Goal: Information Seeking & Learning: Learn about a topic

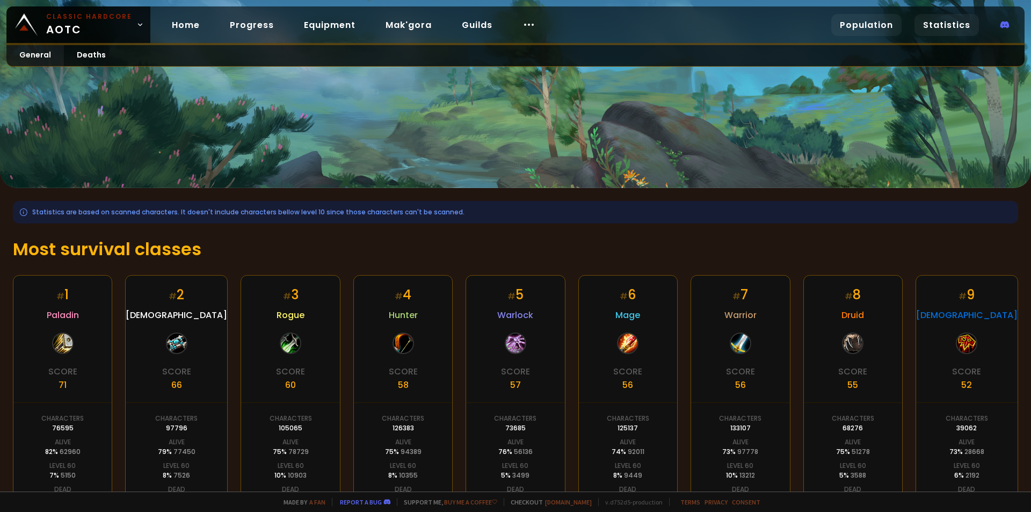
click at [876, 26] on link "Population" at bounding box center [866, 25] width 70 height 22
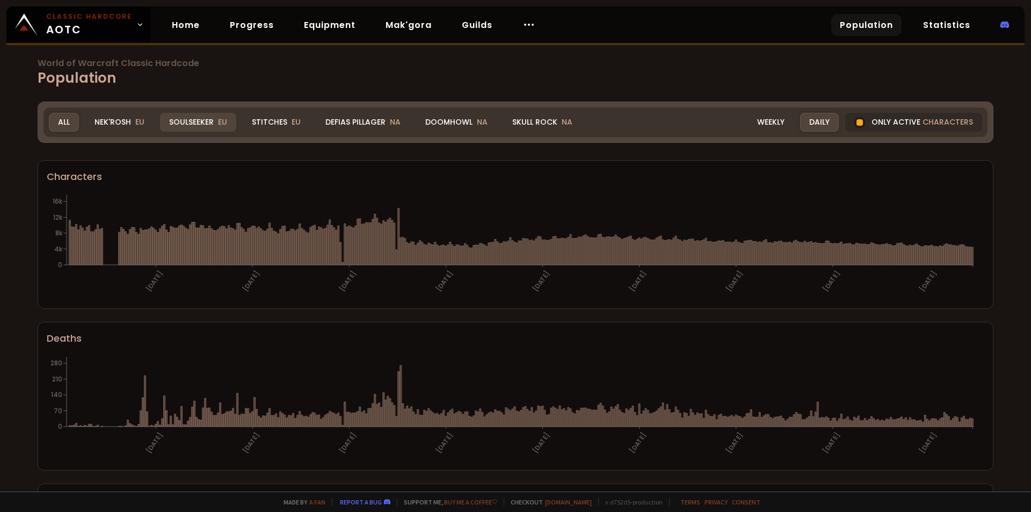
click at [208, 125] on div "Soulseeker EU" at bounding box center [198, 122] width 76 height 19
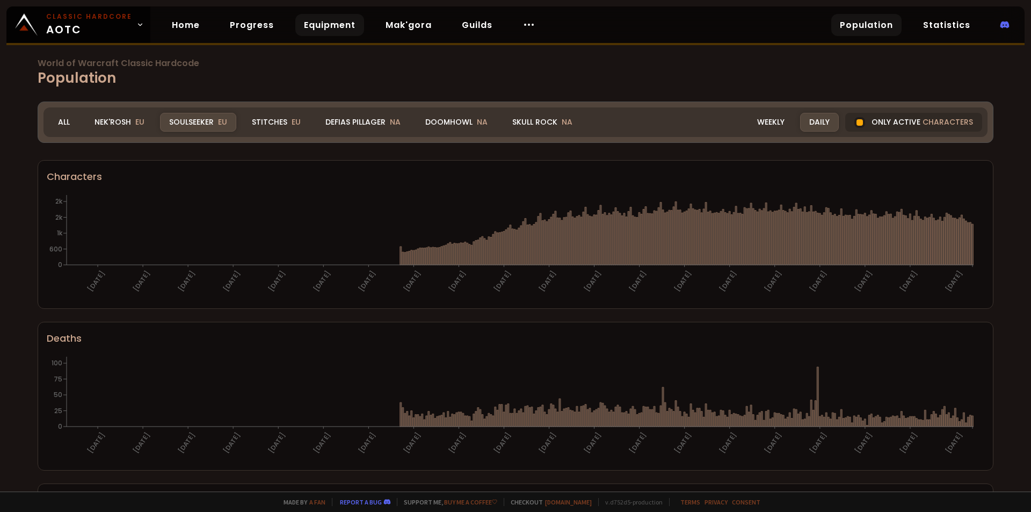
click at [315, 34] on link "Equipment" at bounding box center [329, 25] width 69 height 22
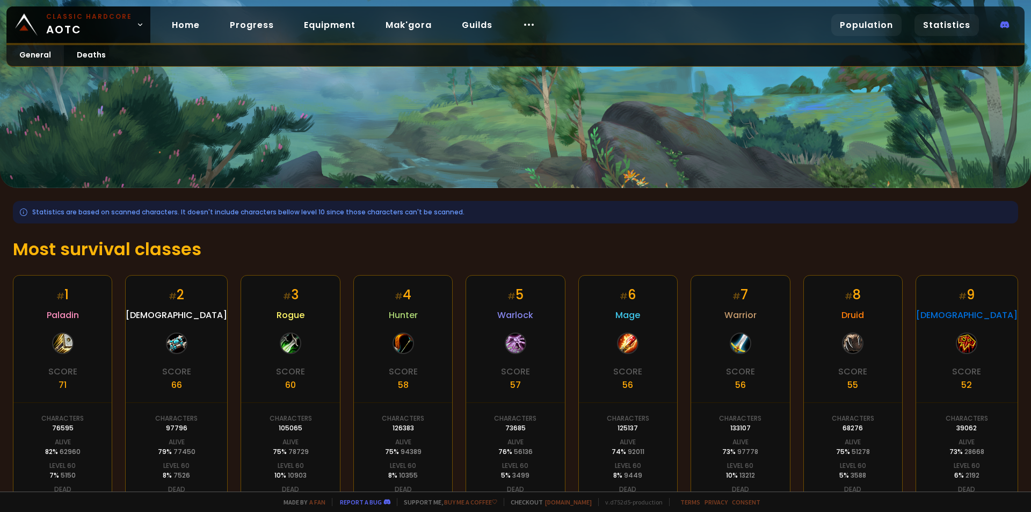
click at [881, 23] on link "Population" at bounding box center [866, 25] width 70 height 22
